Goal: Navigation & Orientation: Find specific page/section

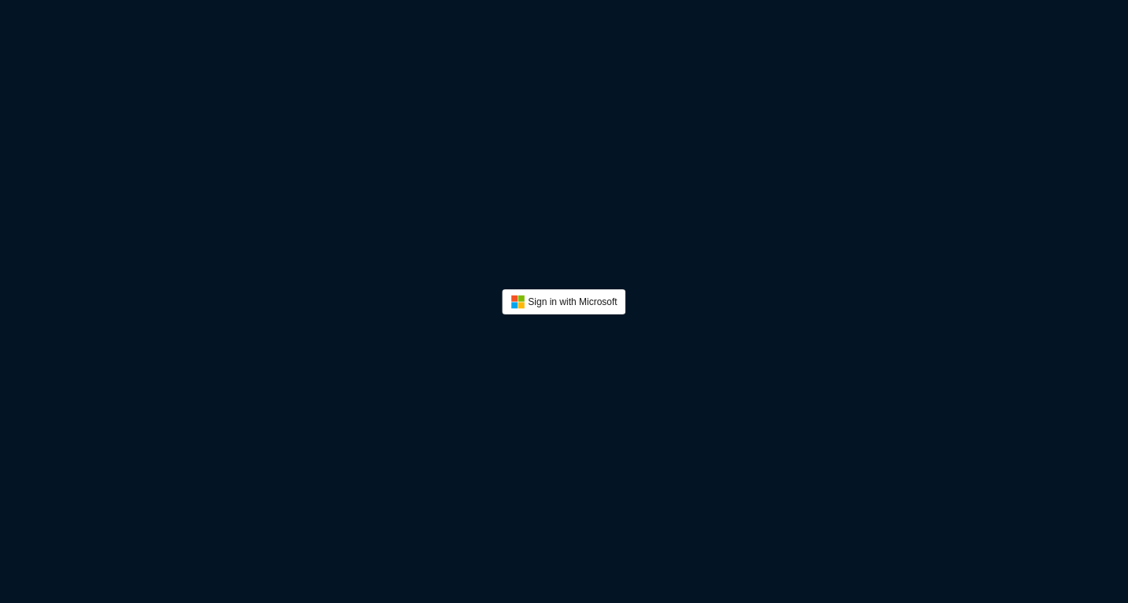
click at [547, 291] on button "Sign In" at bounding box center [564, 302] width 124 height 25
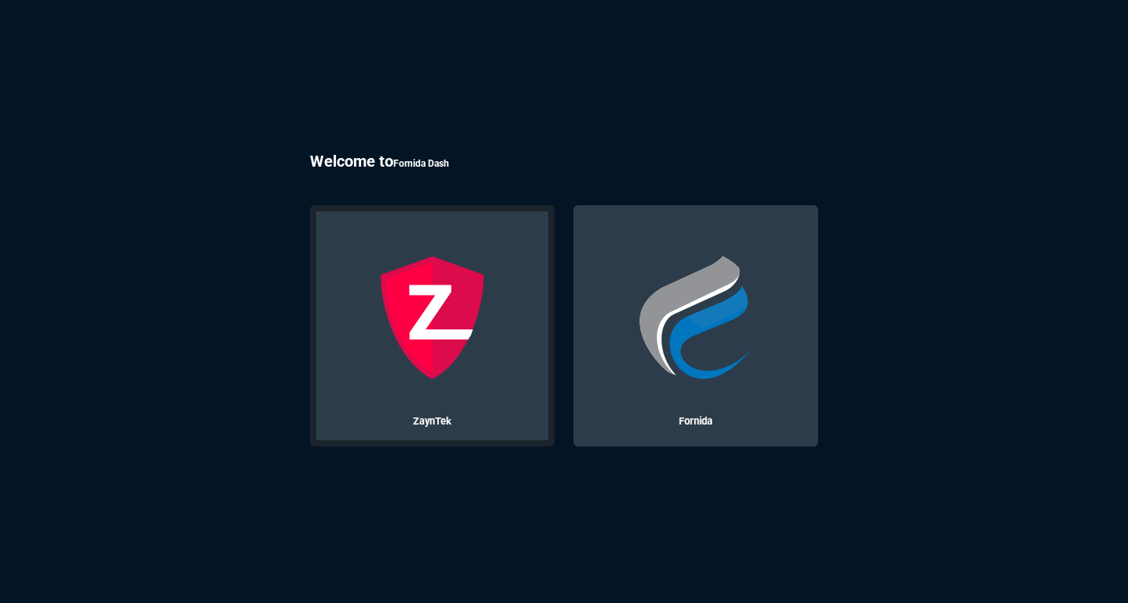
click at [441, 343] on img at bounding box center [433, 318] width 124 height 124
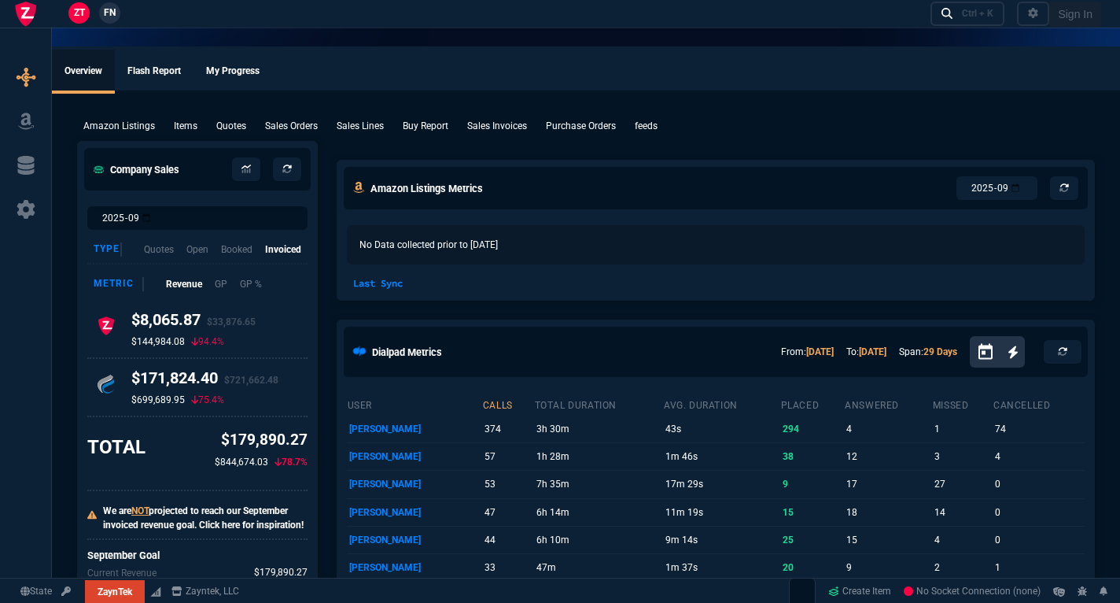
select select "17: house"
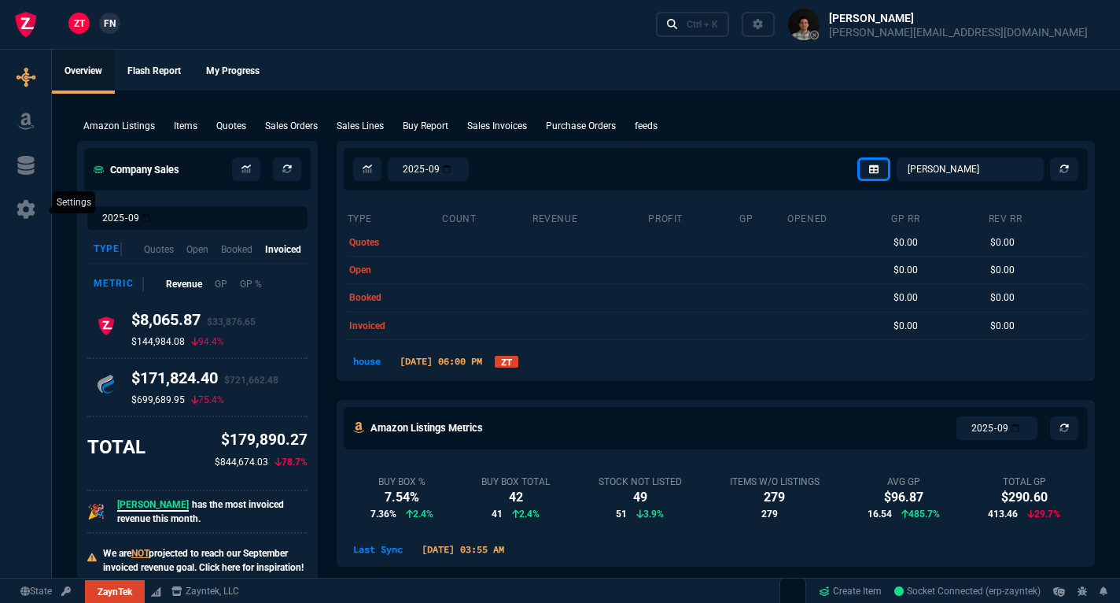
click at [28, 213] on icon at bounding box center [26, 209] width 18 height 19
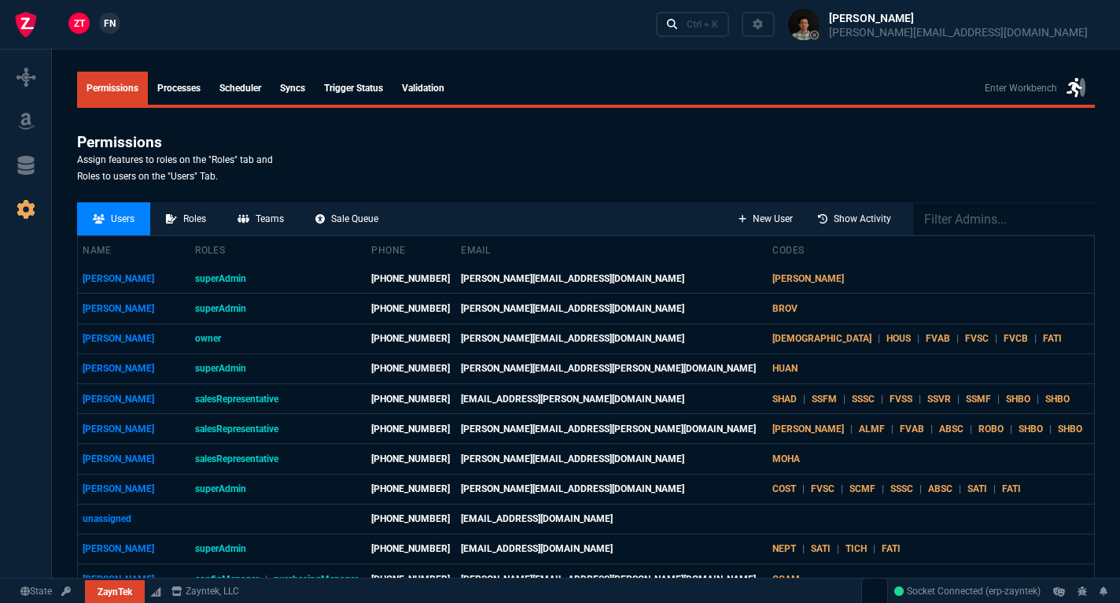
click at [356, 77] on link "Trigger Status" at bounding box center [354, 88] width 78 height 33
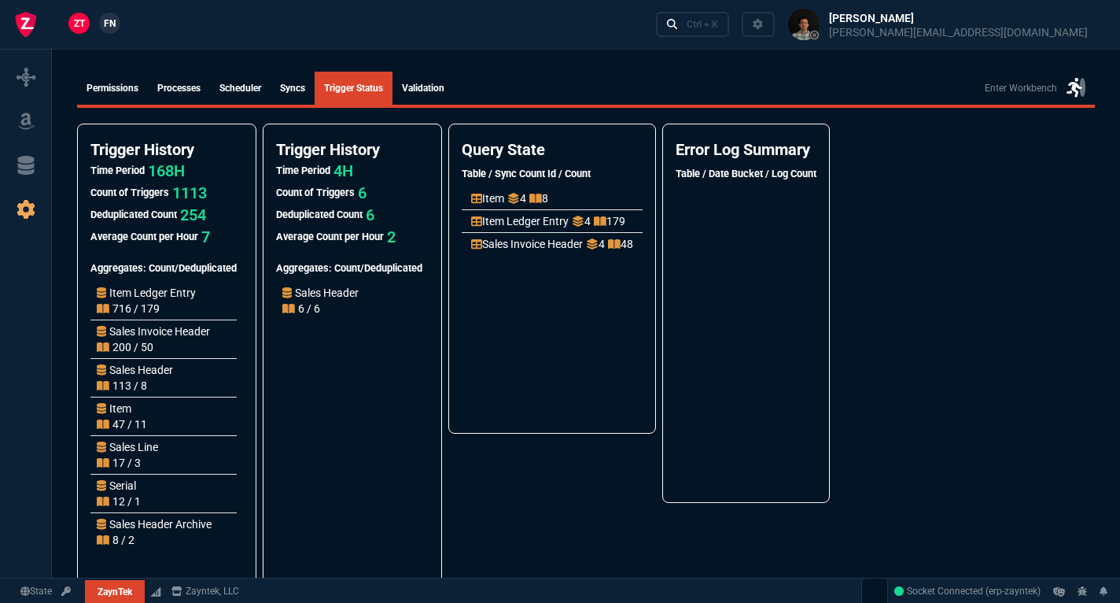
click at [312, 100] on link "syncs" at bounding box center [293, 88] width 44 height 33
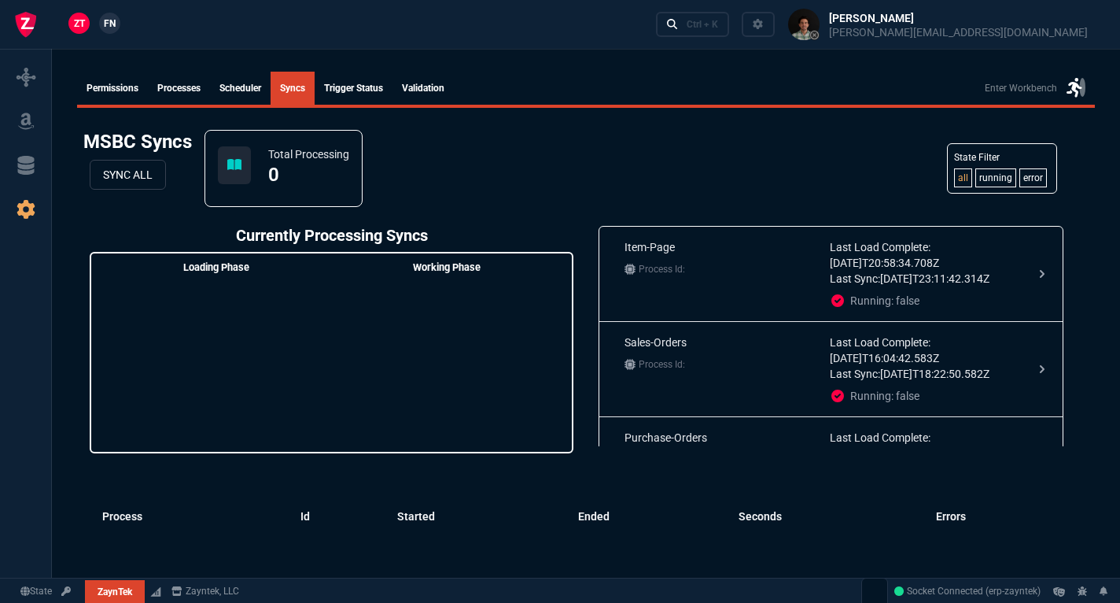
click at [260, 98] on link "Scheduler" at bounding box center [240, 88] width 61 height 33
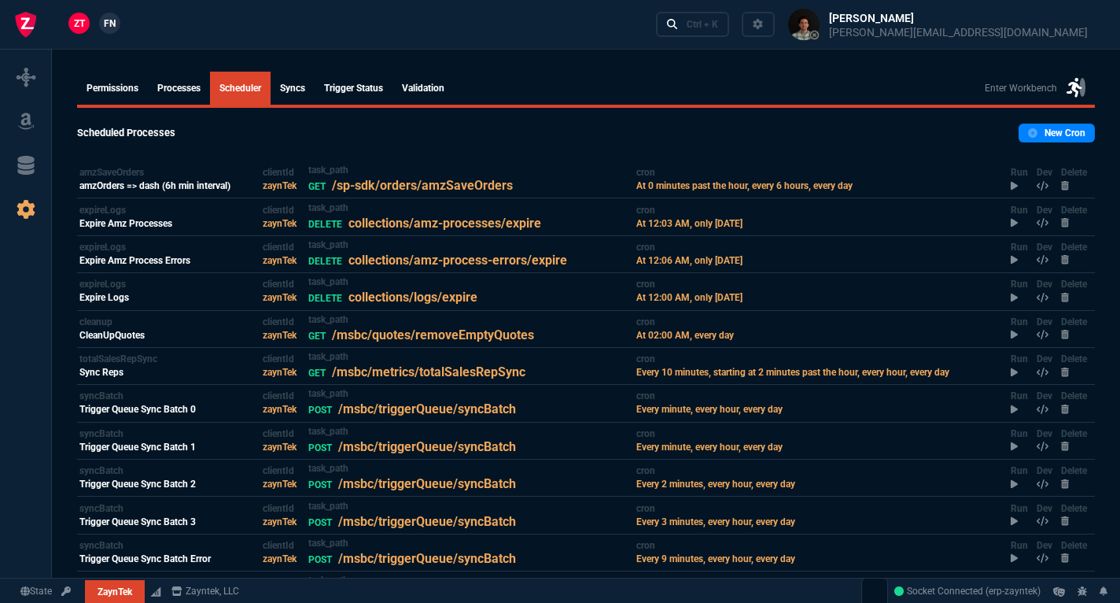
click at [188, 98] on link "Processes" at bounding box center [179, 88] width 62 height 33
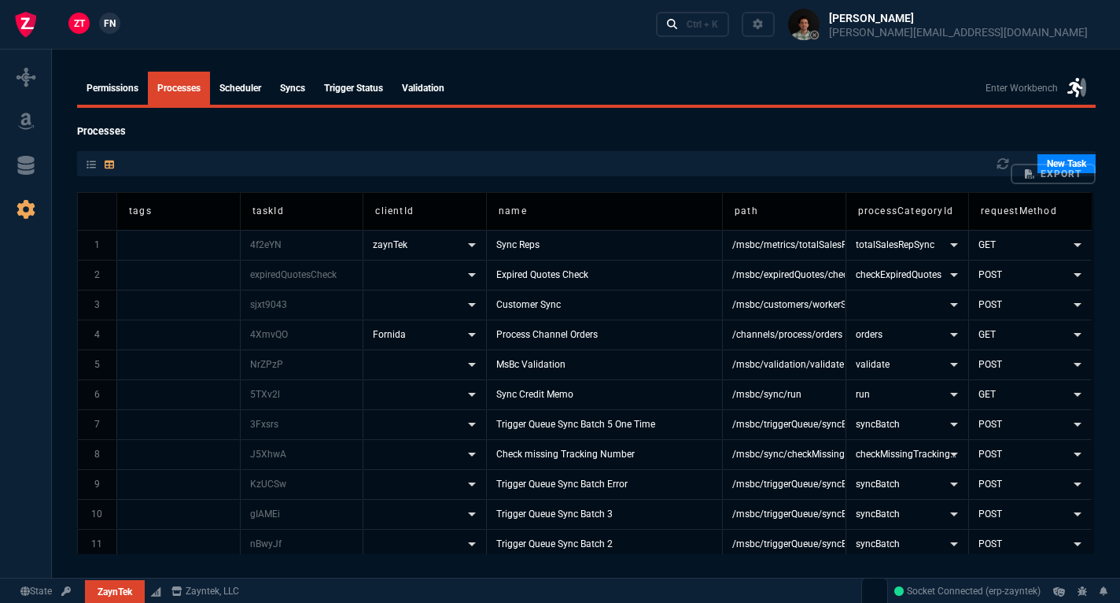
click at [135, 86] on link "Permissions" at bounding box center [112, 88] width 71 height 33
